Goal: Transaction & Acquisition: Purchase product/service

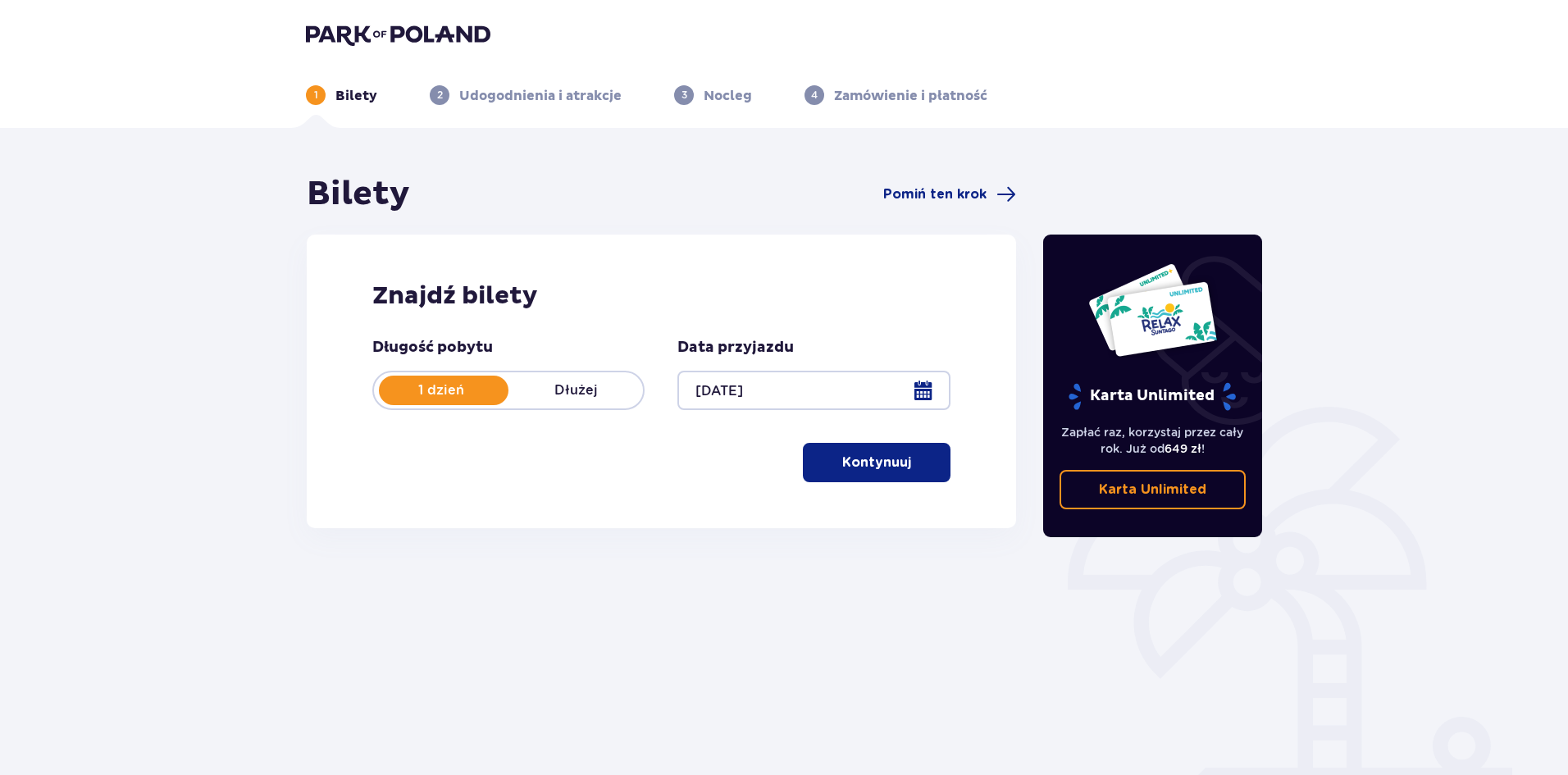
click at [913, 458] on span "button" at bounding box center [915, 463] width 20 height 20
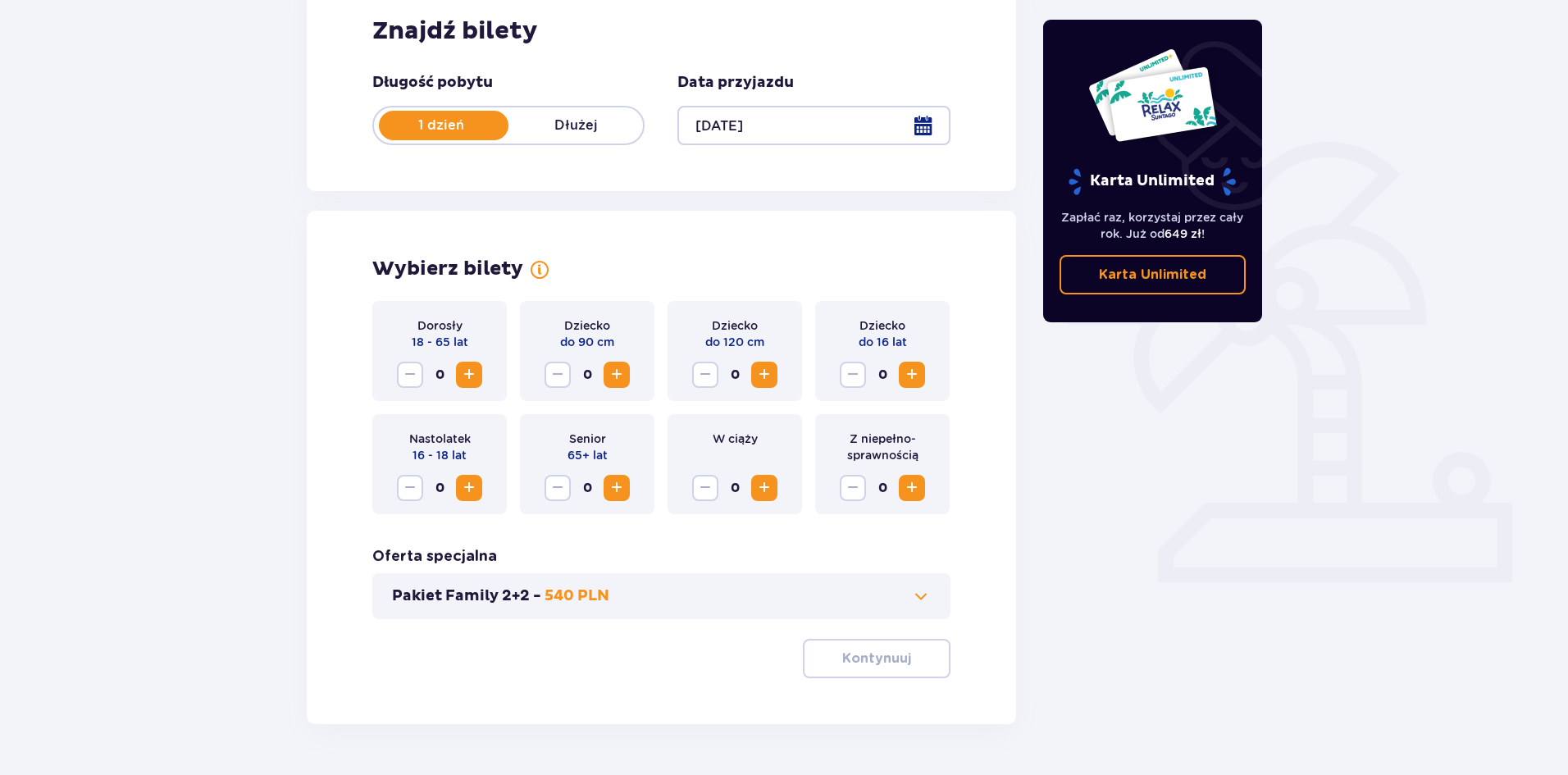
scroll to position [312, 0]
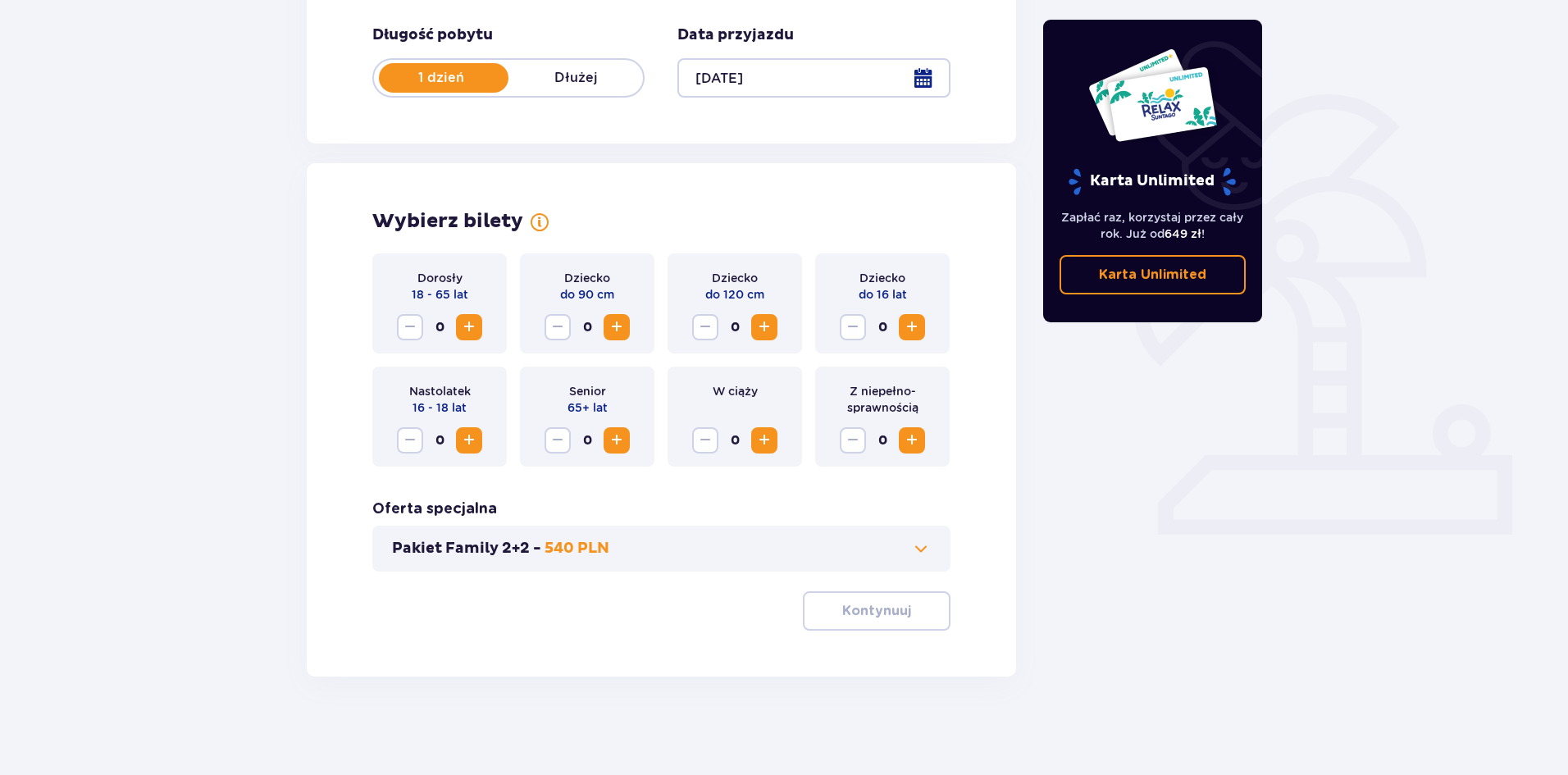
click at [465, 328] on span "Zwiększ" at bounding box center [469, 327] width 20 height 20
click at [895, 603] on p "Kontynuuj" at bounding box center [877, 611] width 69 height 18
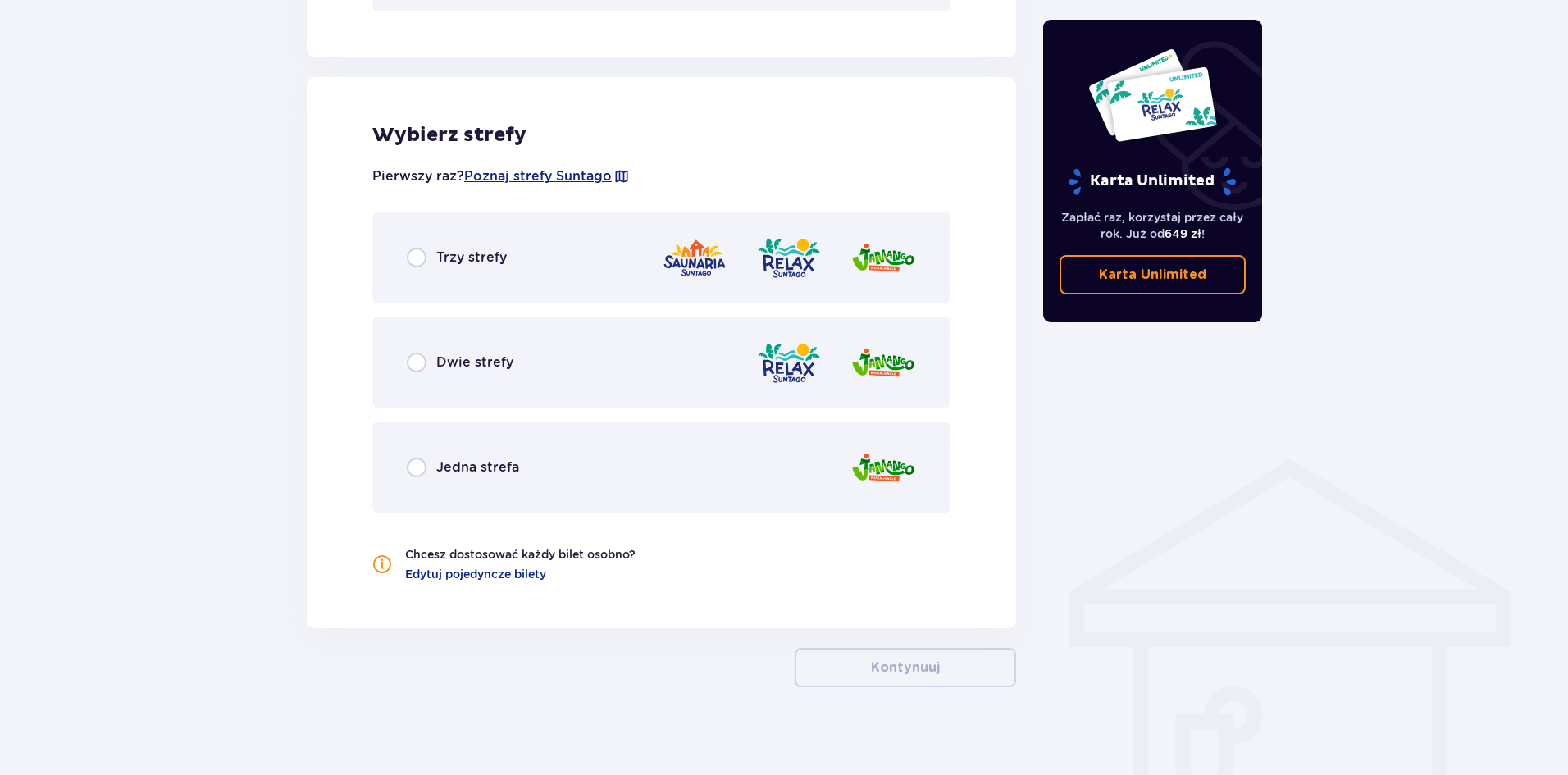
scroll to position [883, 0]
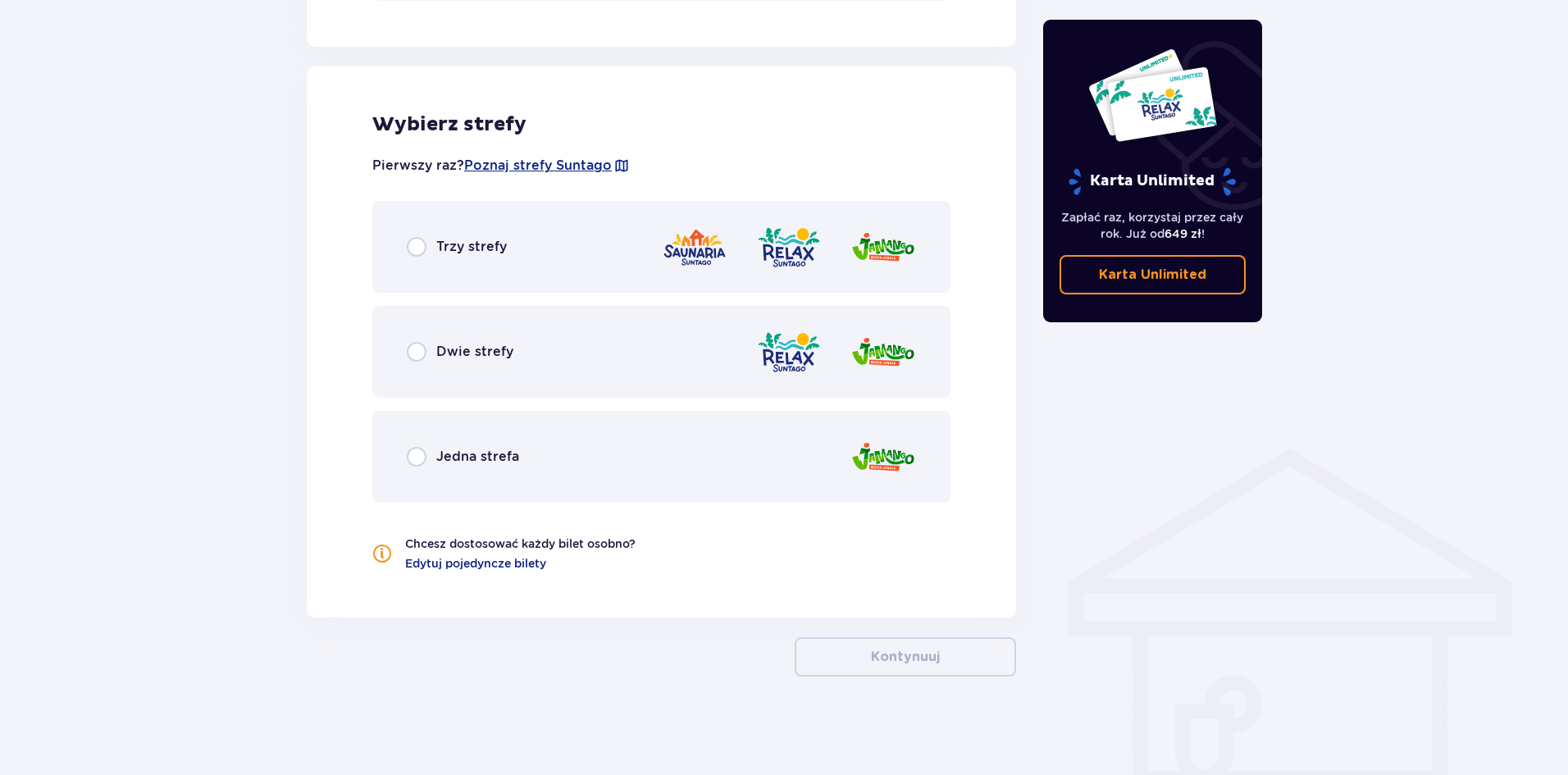
click at [418, 352] on input "radio" at bounding box center [416, 351] width 20 height 20
radio input "true"
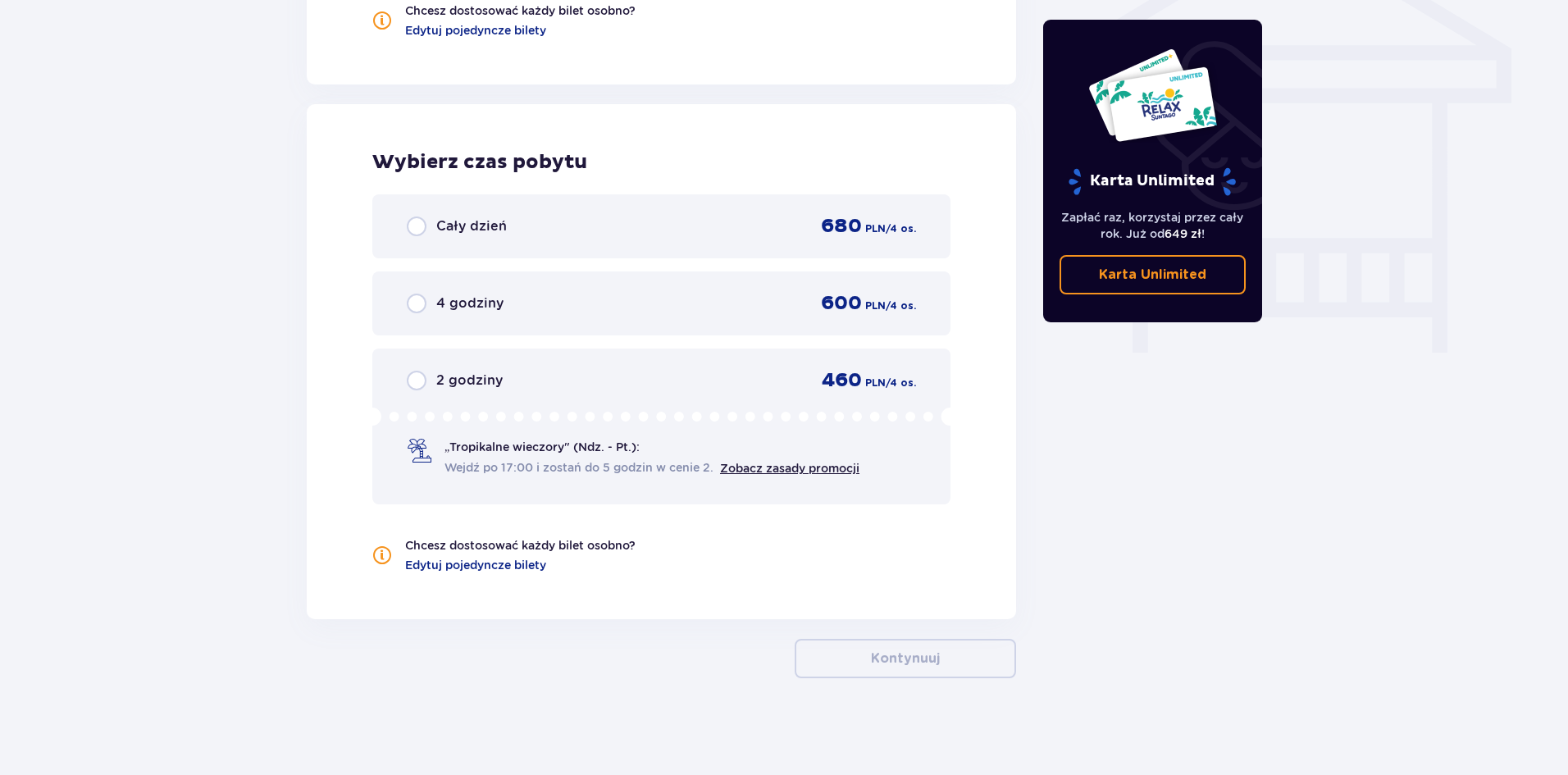
scroll to position [1418, 0]
click at [464, 226] on span "Cały dzień" at bounding box center [471, 224] width 70 height 18
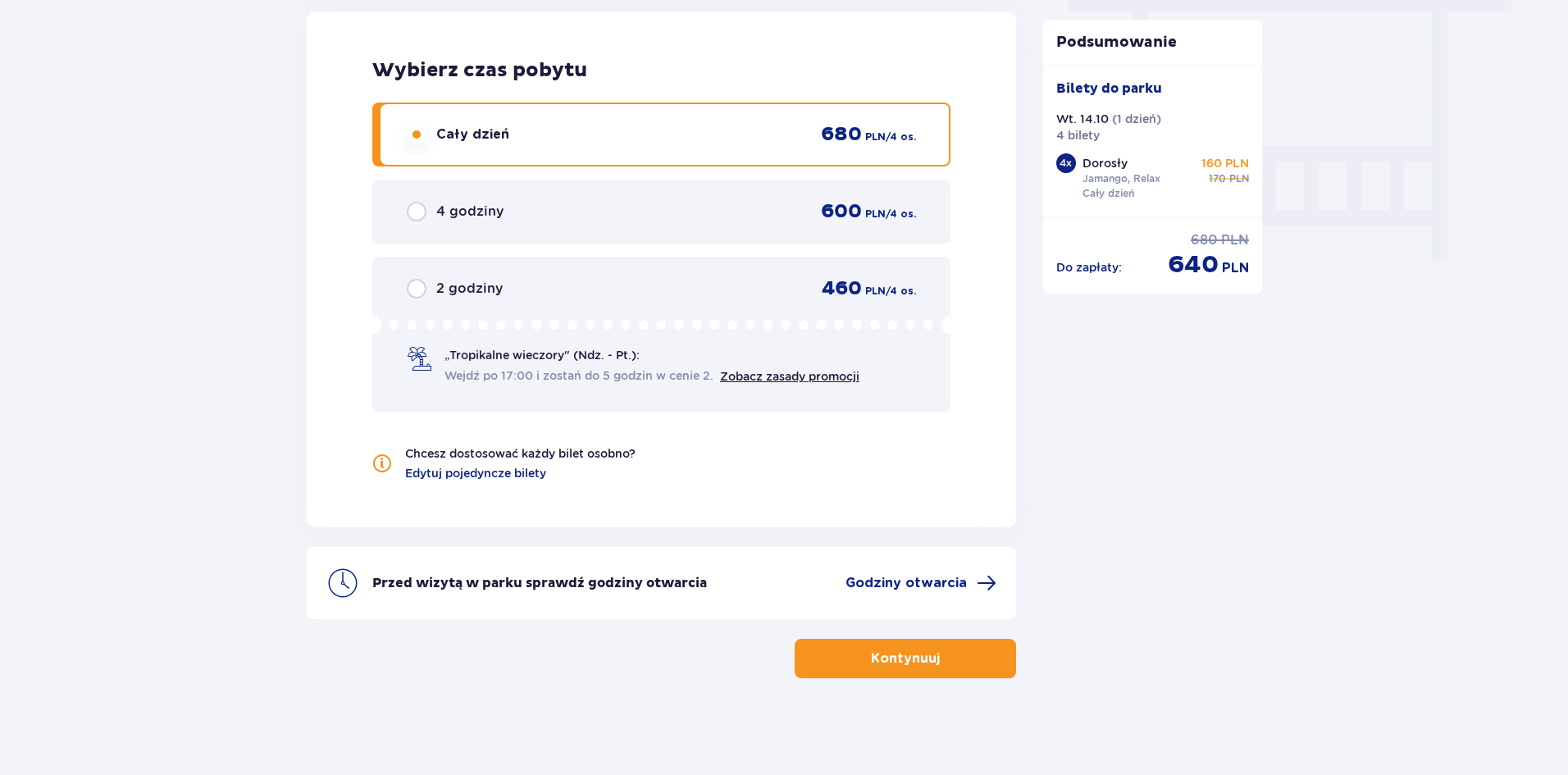
scroll to position [1510, 0]
click at [938, 668] on button "Kontynuuj" at bounding box center [905, 656] width 221 height 39
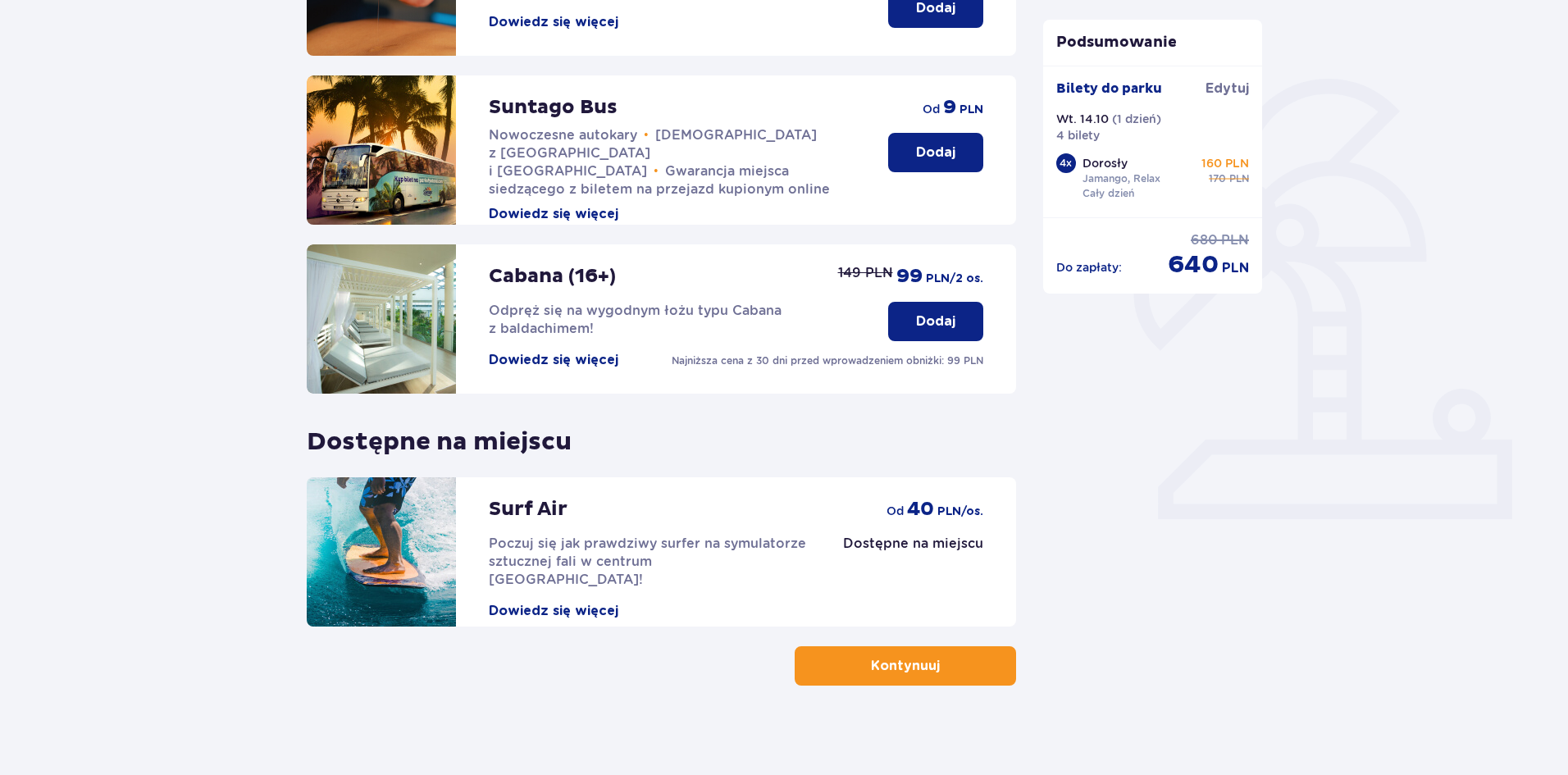
scroll to position [337, 0]
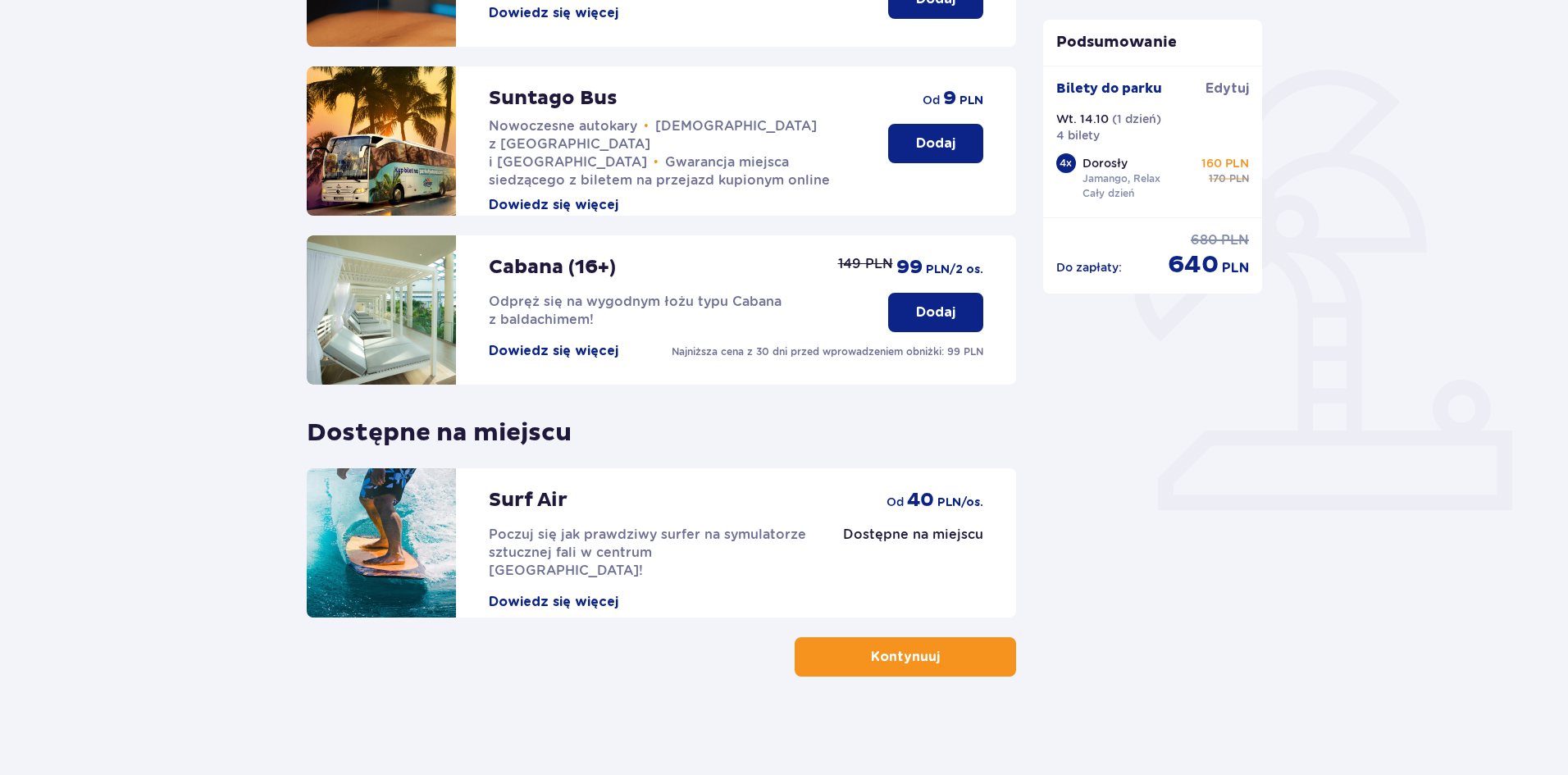
click at [925, 670] on button "Kontynuuj" at bounding box center [905, 656] width 221 height 39
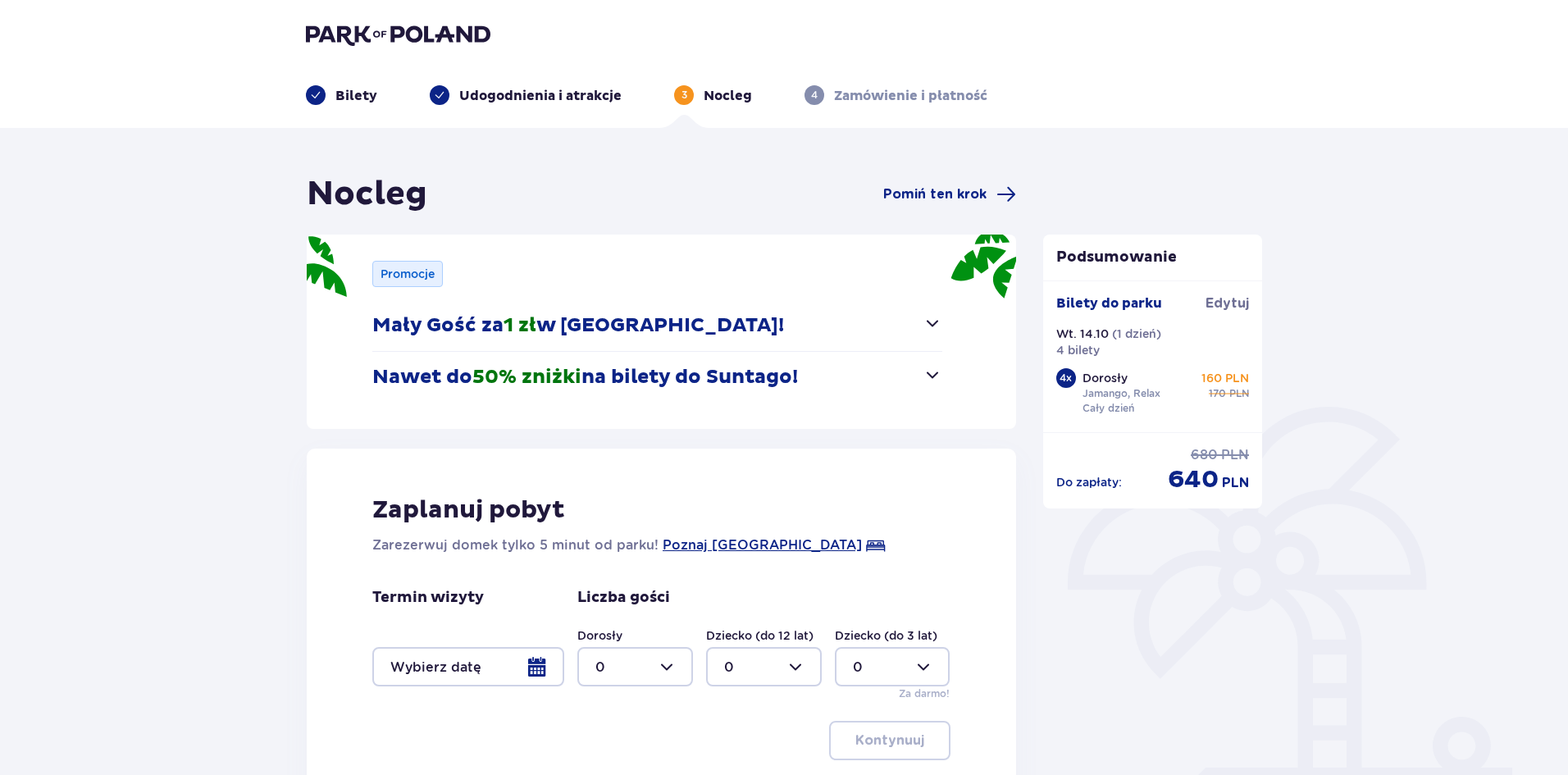
click at [538, 677] on div at bounding box center [468, 666] width 192 height 39
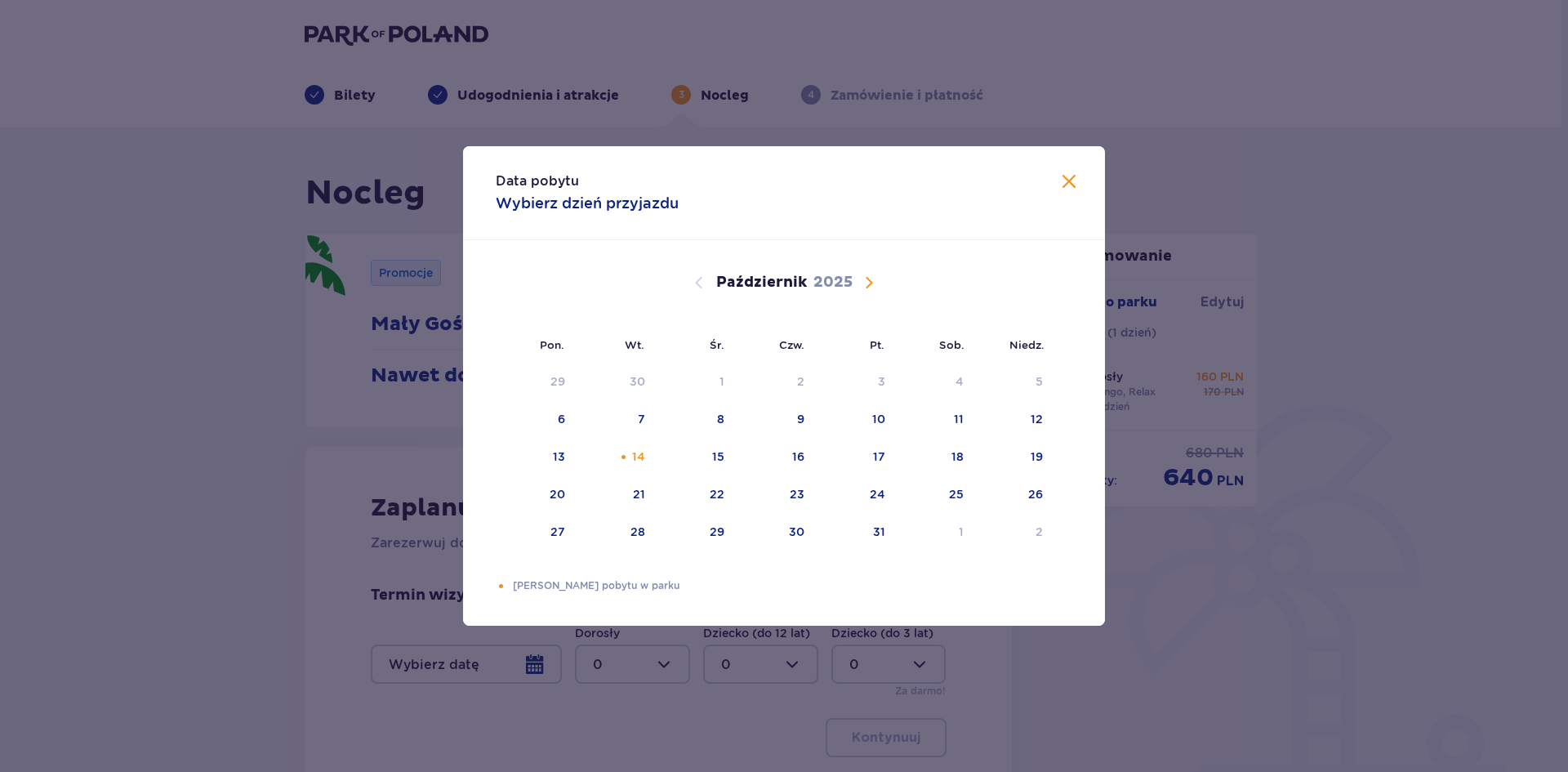
click at [1072, 190] on span "Zamknij" at bounding box center [1069, 182] width 20 height 20
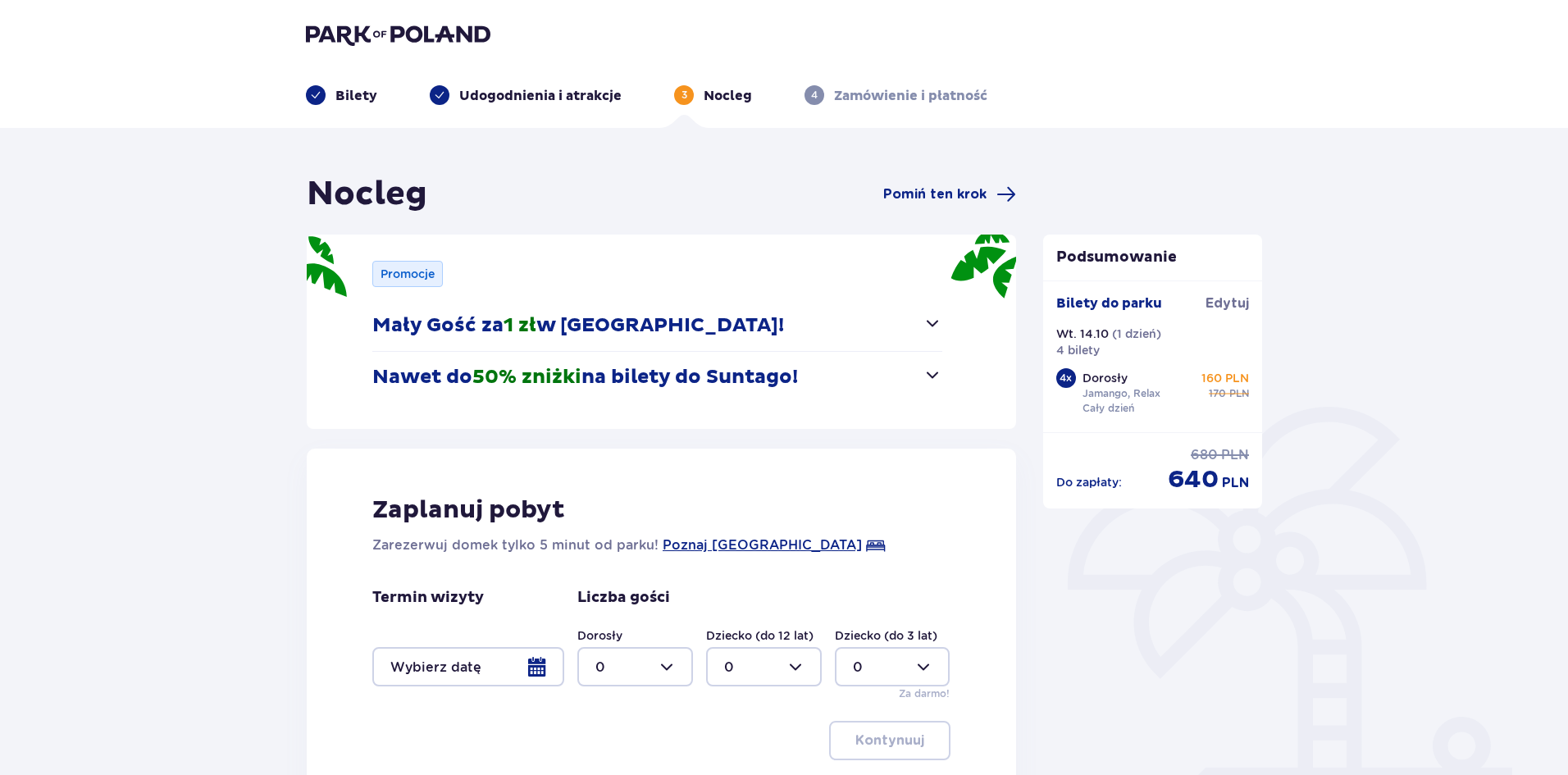
click at [940, 374] on span "button" at bounding box center [933, 374] width 20 height 20
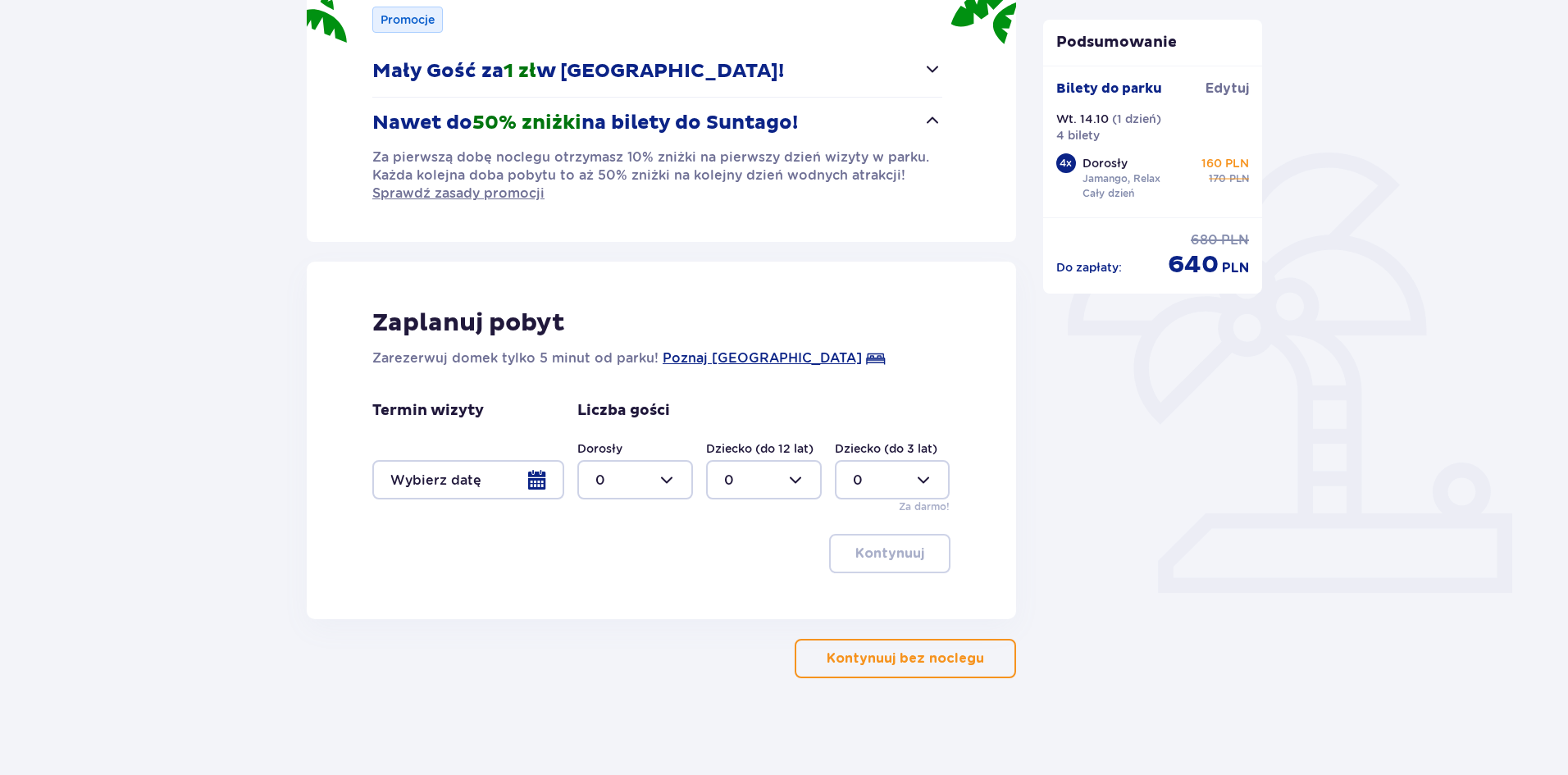
scroll to position [255, 0]
click at [531, 479] on div at bounding box center [468, 478] width 192 height 39
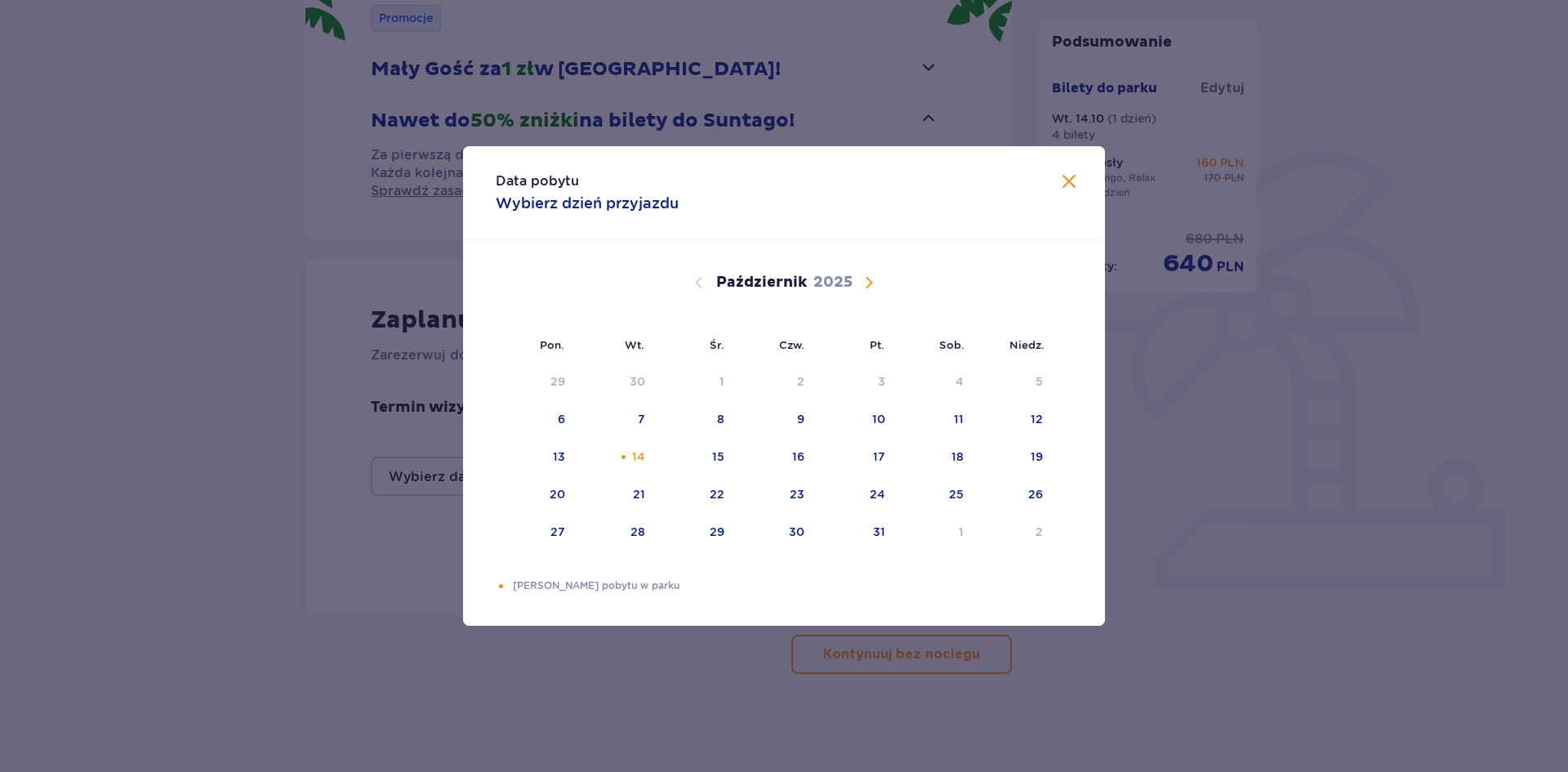
click at [1072, 183] on span "Zamknij" at bounding box center [1069, 182] width 20 height 20
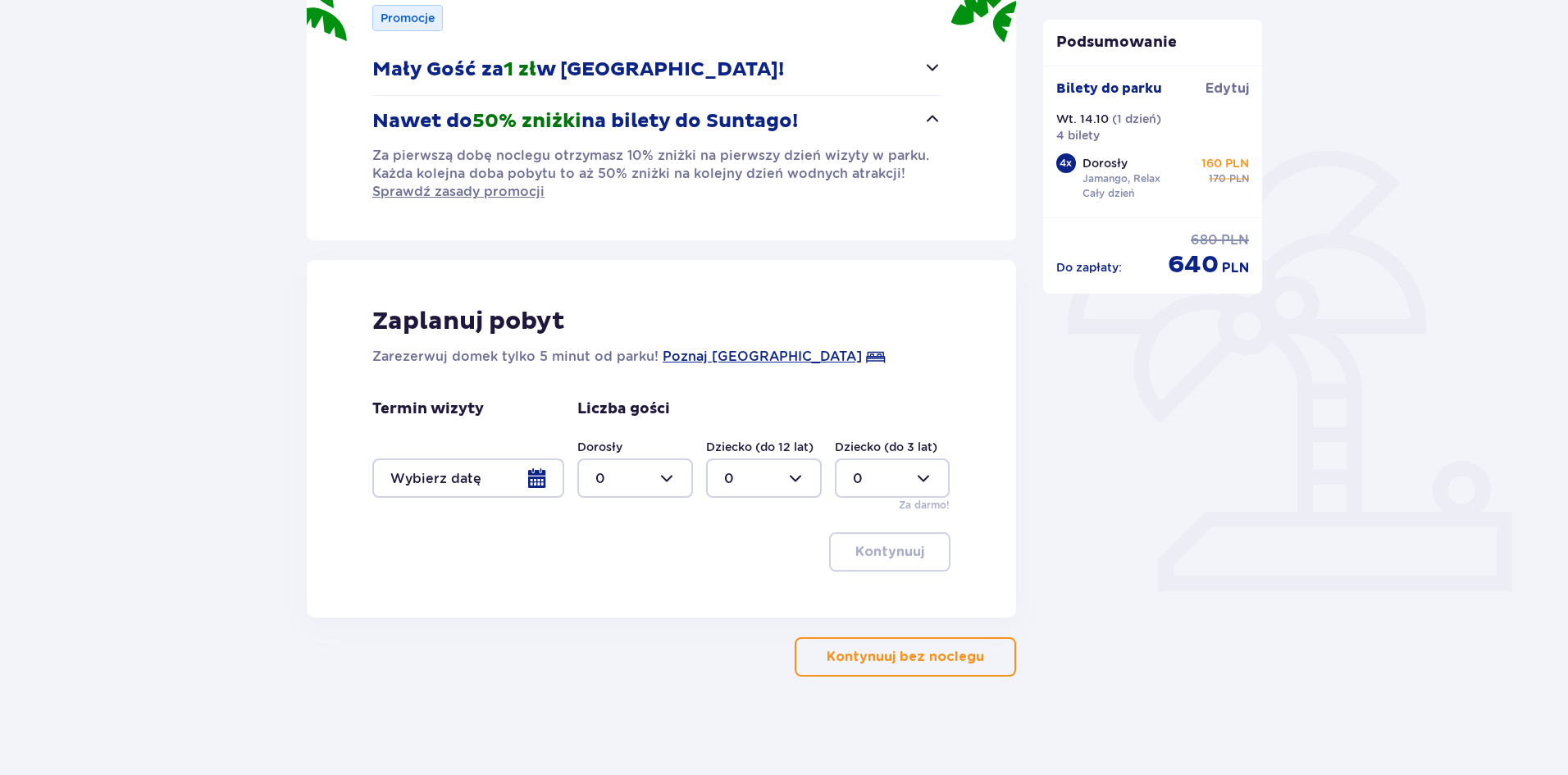
click at [949, 665] on p "Kontynuuj bez noclegu" at bounding box center [906, 656] width 158 height 18
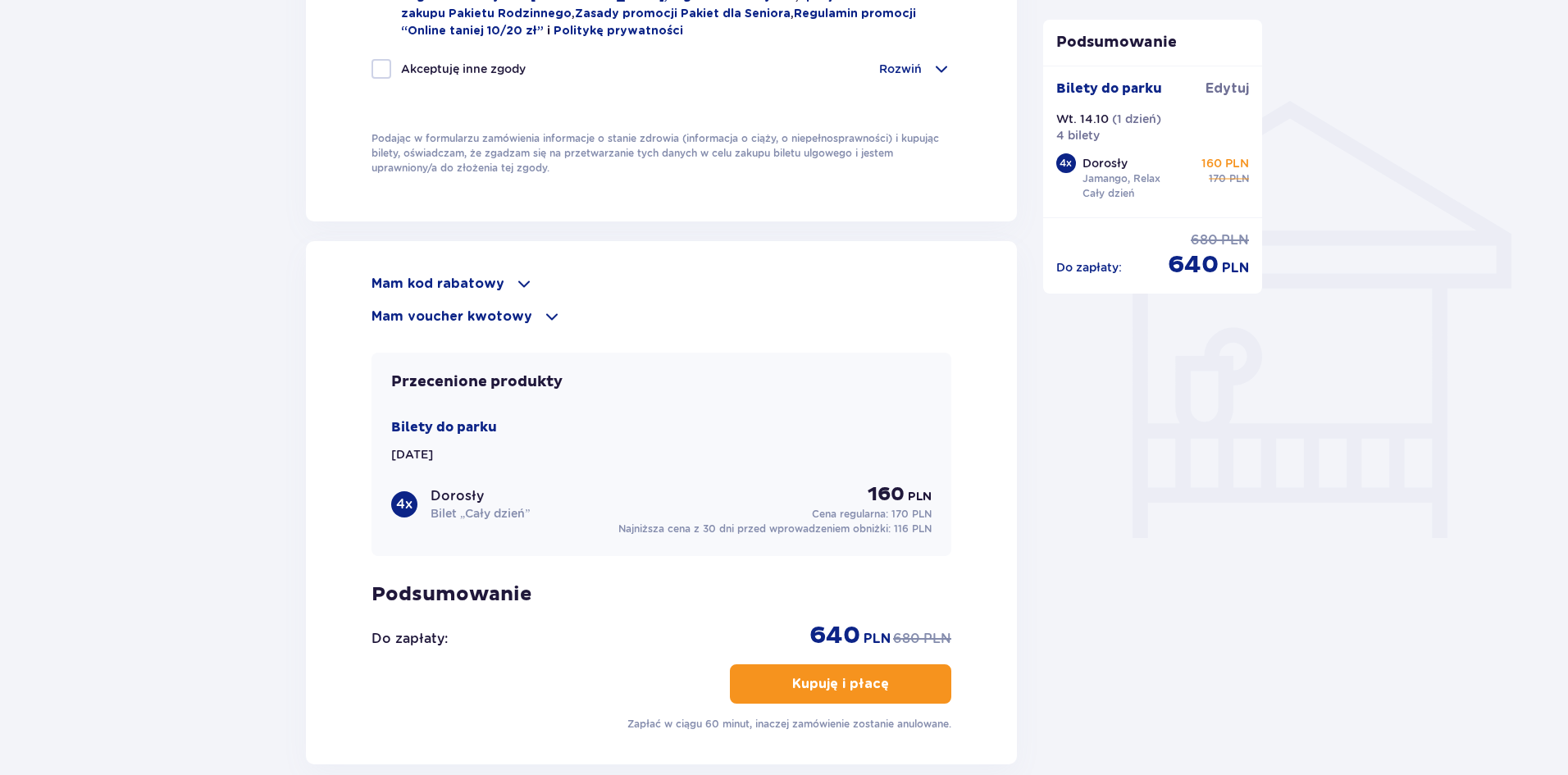
scroll to position [1397, 0]
